Goal: Task Accomplishment & Management: Manage account settings

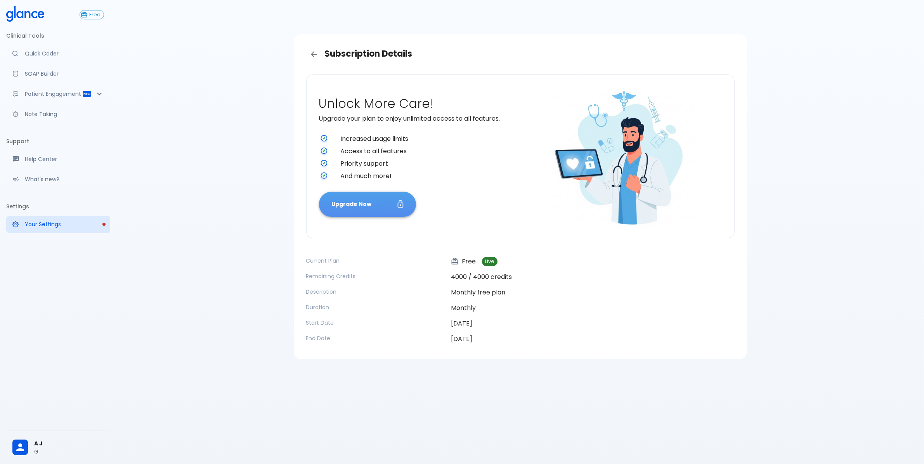
click at [383, 202] on button "Upgrade Now" at bounding box center [367, 204] width 97 height 25
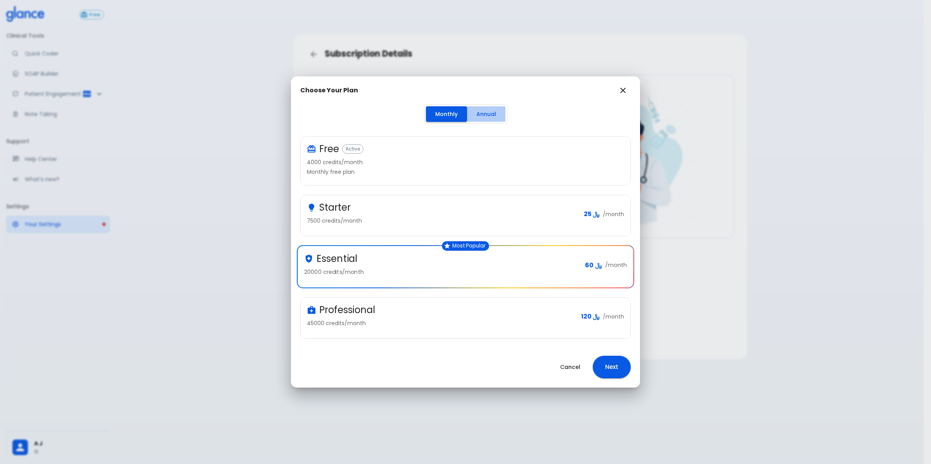
click at [482, 117] on button "Annual" at bounding box center [486, 114] width 38 height 16
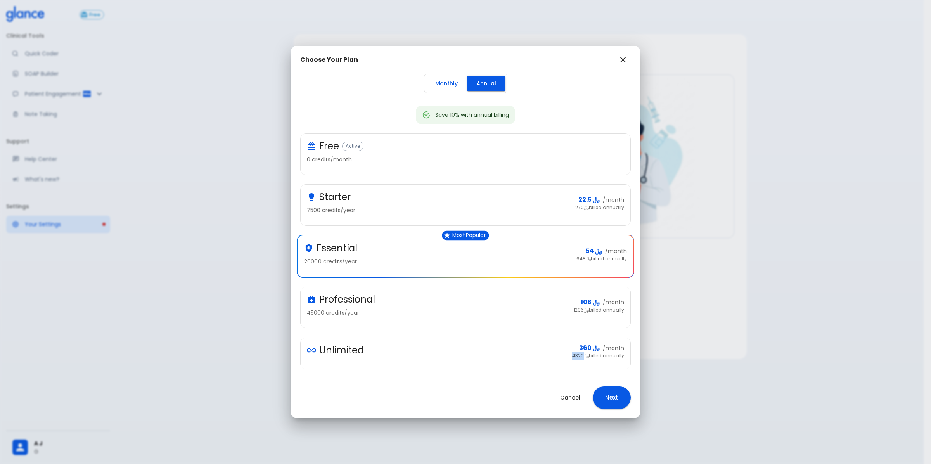
drag, startPoint x: 570, startPoint y: 355, endPoint x: 582, endPoint y: 356, distance: 11.7
click at [582, 356] on span "﷼ 4320 billed annually" at bounding box center [598, 356] width 52 height 8
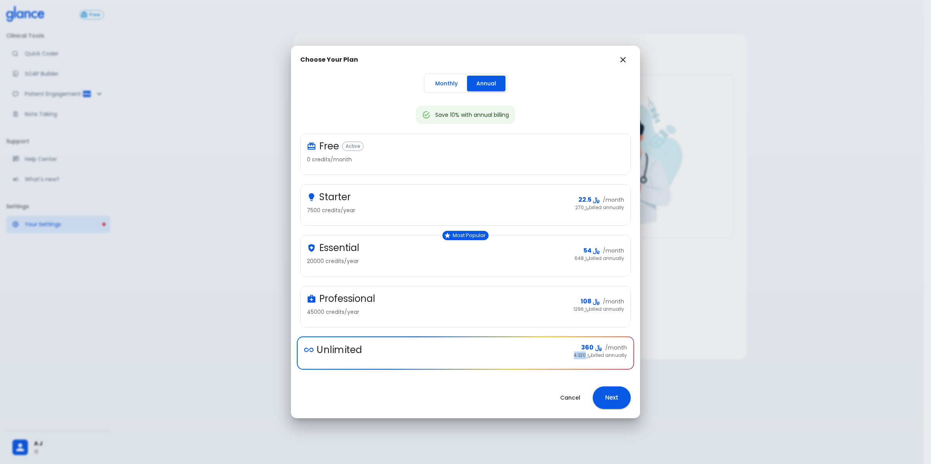
copy span "4320"
click at [379, 381] on div "Cancel Next" at bounding box center [465, 397] width 349 height 41
click at [466, 245] on div "Essential" at bounding box center [437, 248] width 261 height 12
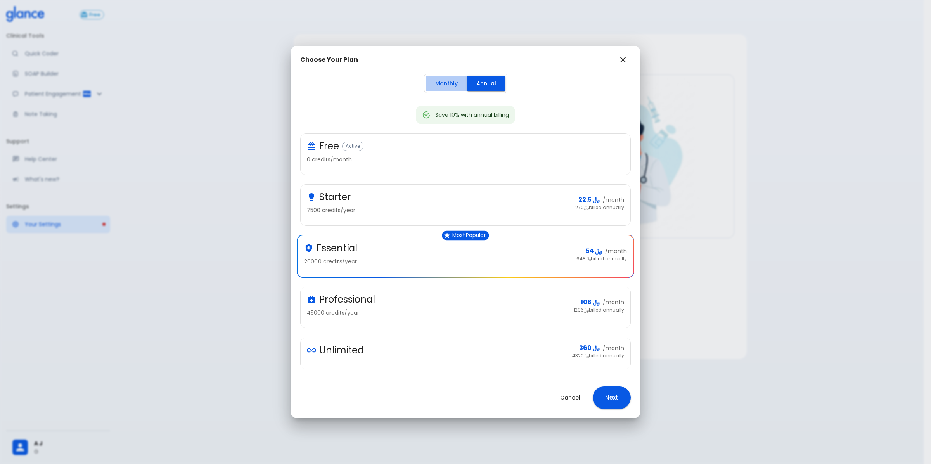
click at [447, 85] on button "Monthly" at bounding box center [446, 84] width 41 height 16
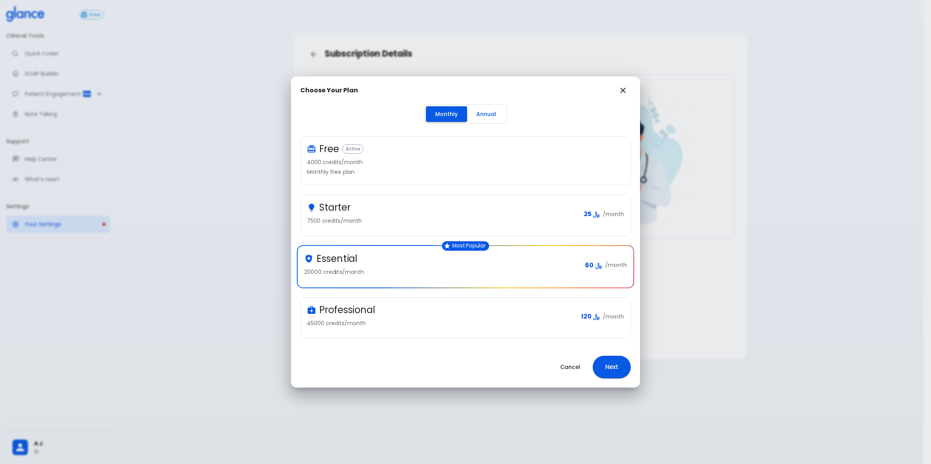
click at [398, 199] on div "Starter 7500 credits/month ﷼ 25 /month" at bounding box center [466, 215] width 330 height 41
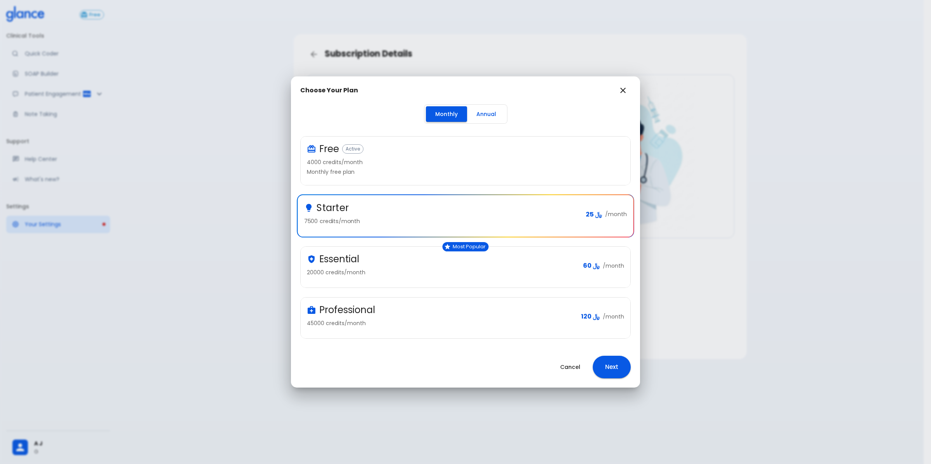
click at [402, 175] on p "Monthly free plan" at bounding box center [462, 172] width 311 height 8
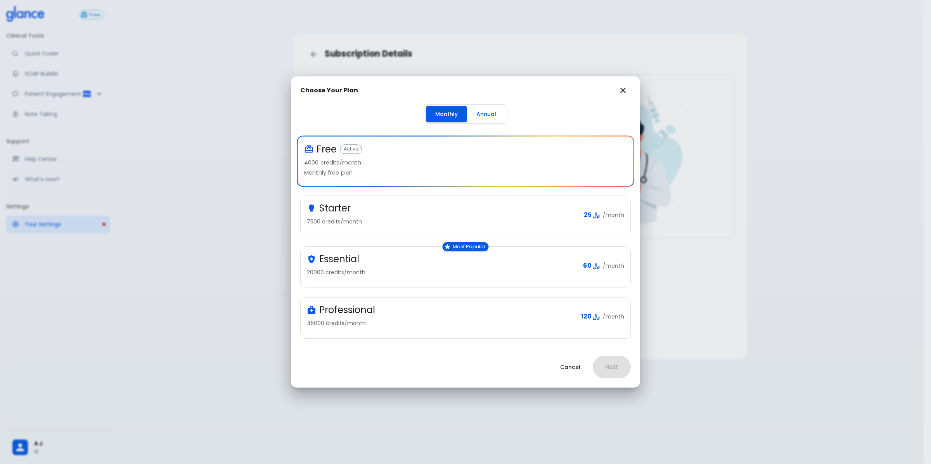
click at [407, 206] on div "Starter" at bounding box center [442, 208] width 271 height 12
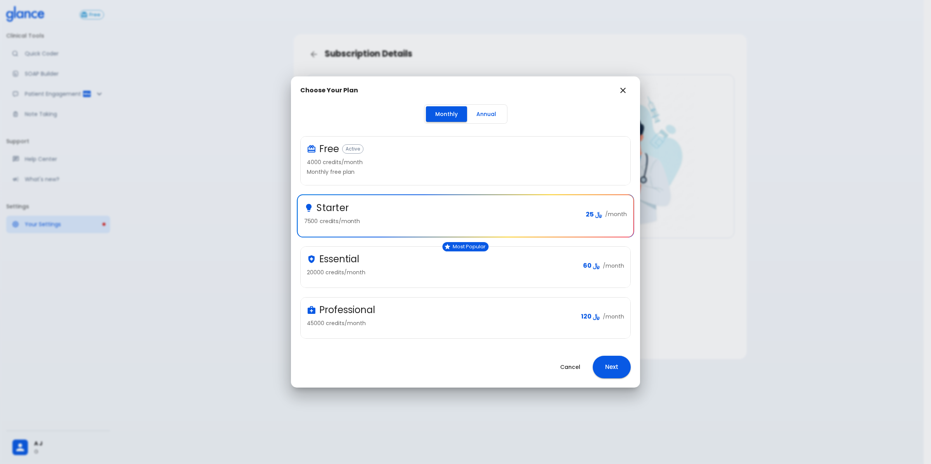
click at [480, 108] on button "Annual" at bounding box center [486, 114] width 38 height 16
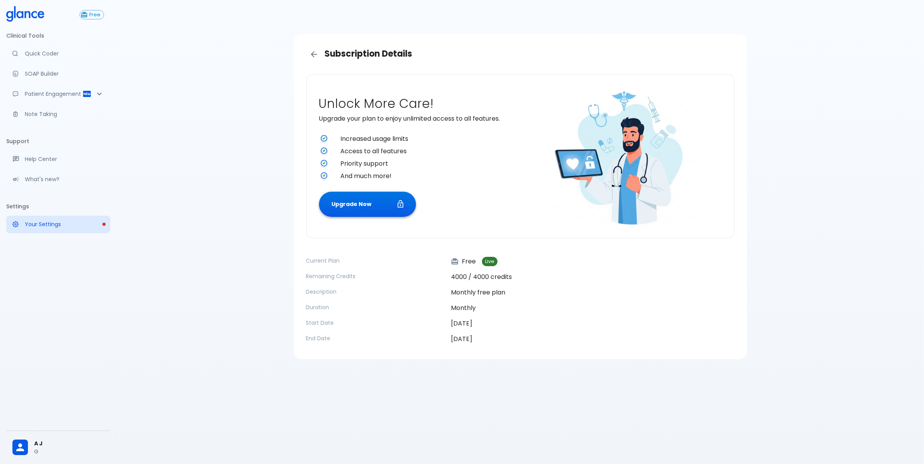
click at [391, 206] on button "Upgrade Now" at bounding box center [367, 204] width 97 height 25
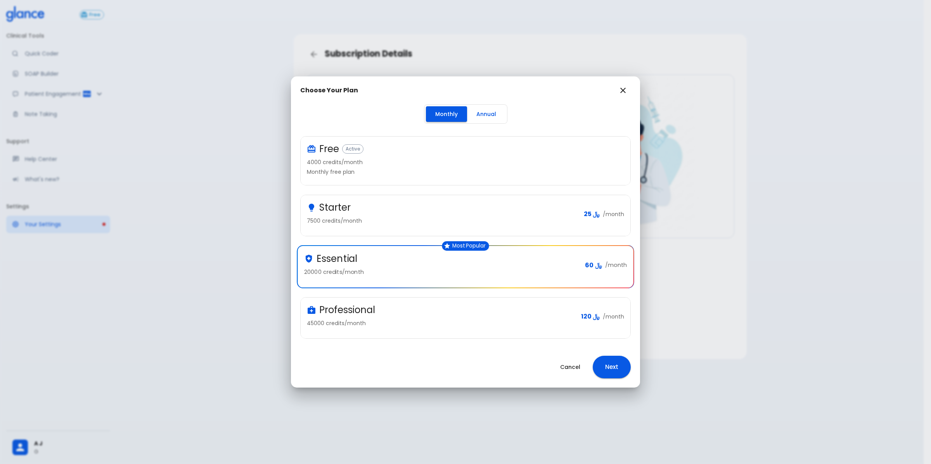
click at [497, 120] on button "Annual" at bounding box center [486, 114] width 38 height 16
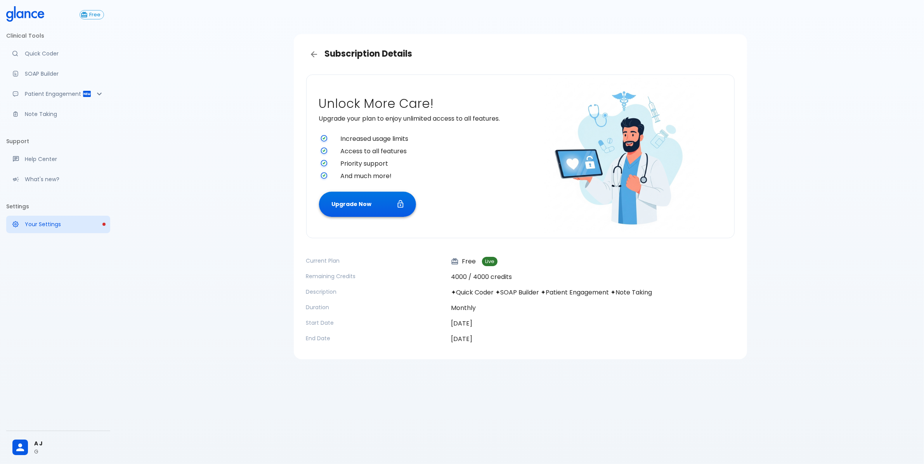
click at [391, 204] on button "Upgrade Now" at bounding box center [367, 204] width 97 height 25
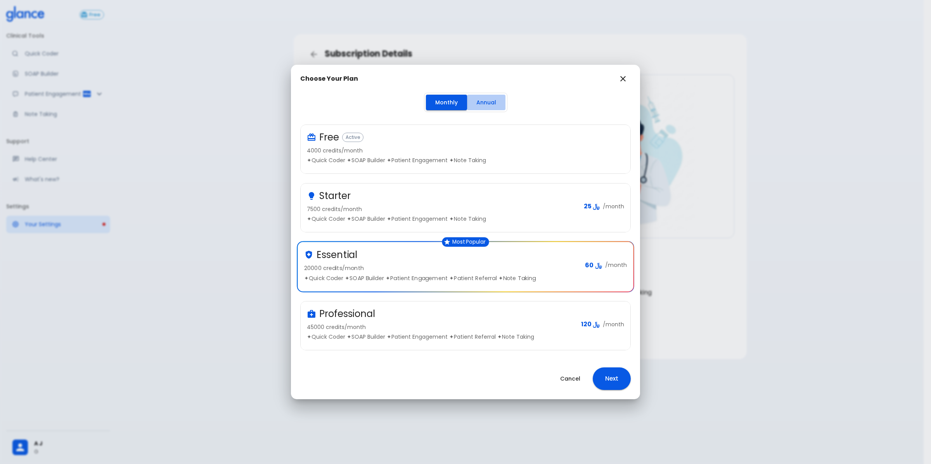
click at [486, 95] on button "Annual" at bounding box center [486, 103] width 38 height 16
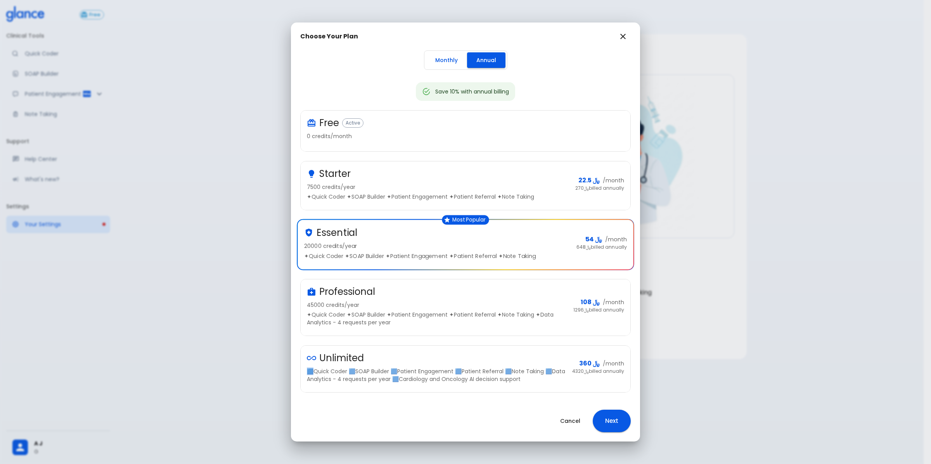
drag, startPoint x: 313, startPoint y: 370, endPoint x: 309, endPoint y: 372, distance: 4.0
click at [309, 372] on p "🟦Quick Coder 🟦SOAP Builder 🟦Patient Engagement 🟦Patient Referral 🟦Note Taking 🟦…" at bounding box center [436, 375] width 259 height 16
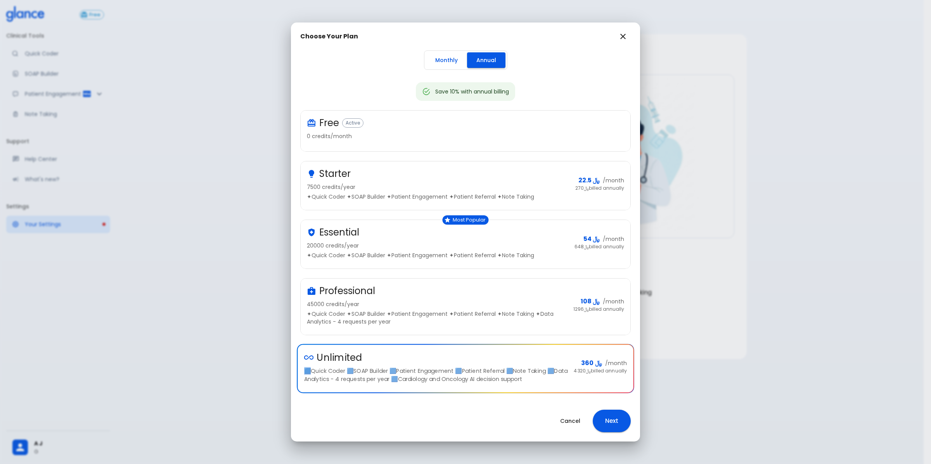
copy p "🟦Q"
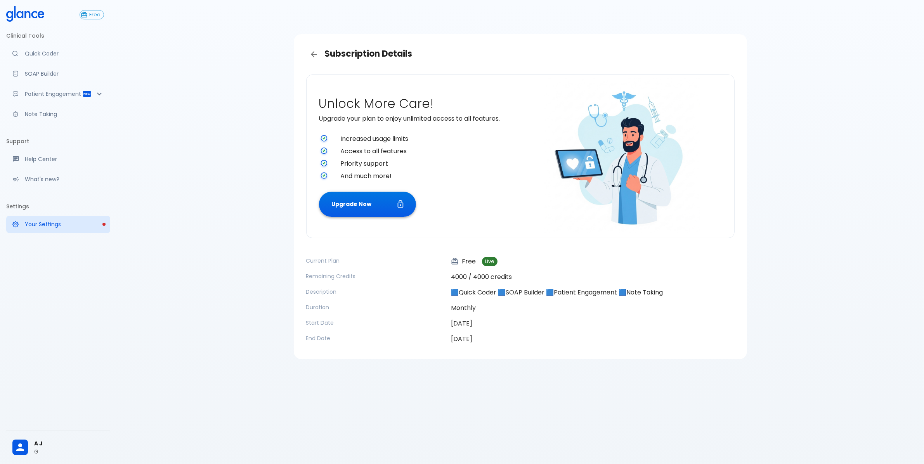
click at [354, 208] on button "Upgrade Now" at bounding box center [367, 204] width 97 height 25
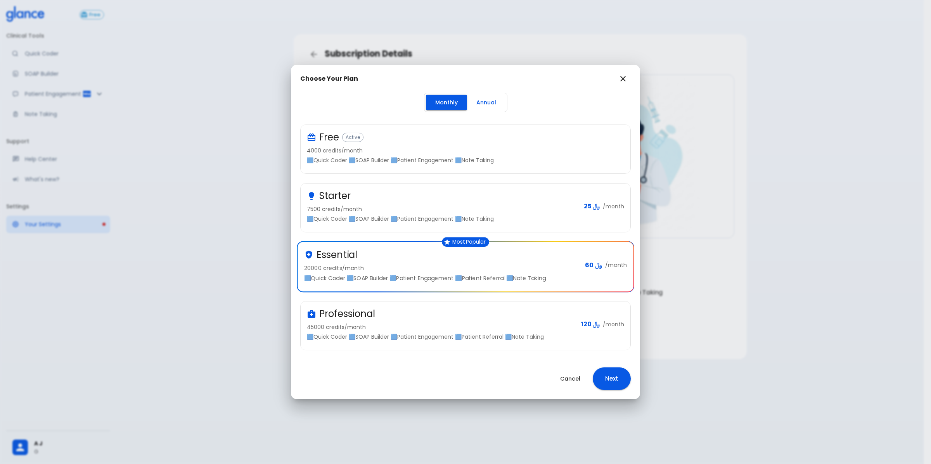
click at [687, 264] on div "Choose Your Plan Monthly Annual Free Active 4000 credits/month 🟦Quick Coder 🟦SO…" at bounding box center [465, 232] width 931 height 464
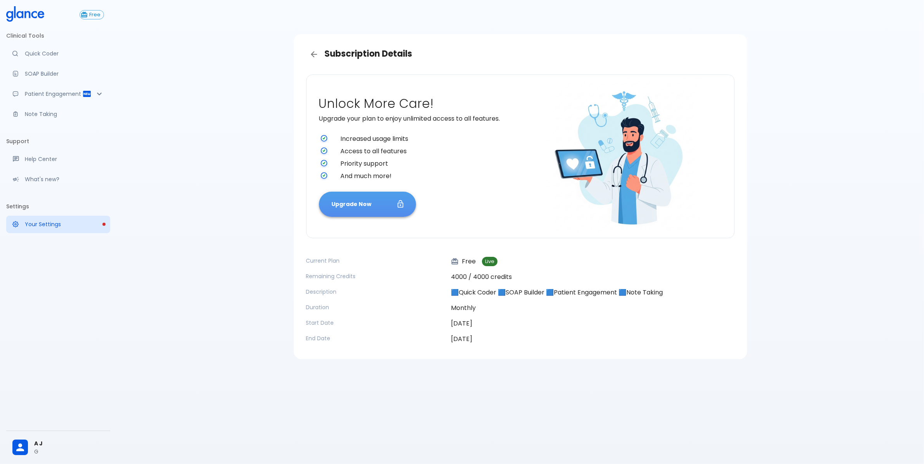
click at [395, 211] on button "Upgrade Now" at bounding box center [367, 204] width 97 height 25
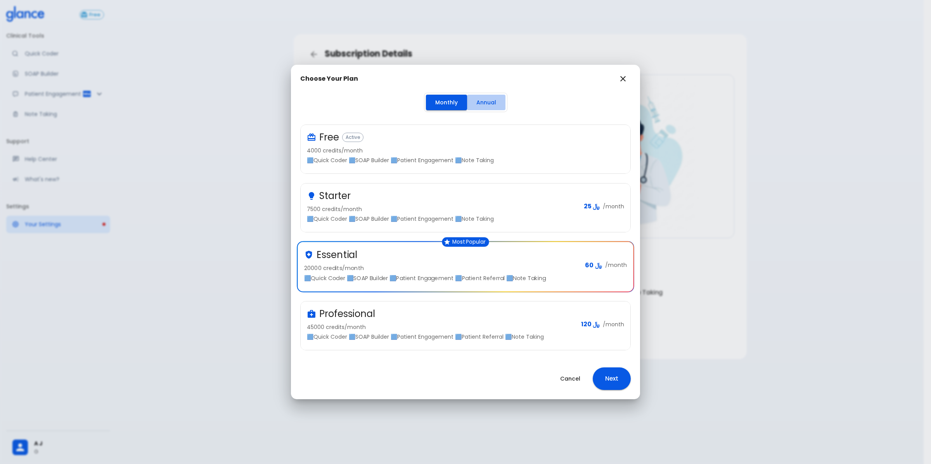
click at [491, 102] on button "Annual" at bounding box center [486, 103] width 38 height 16
